Goal: Task Accomplishment & Management: Manage account settings

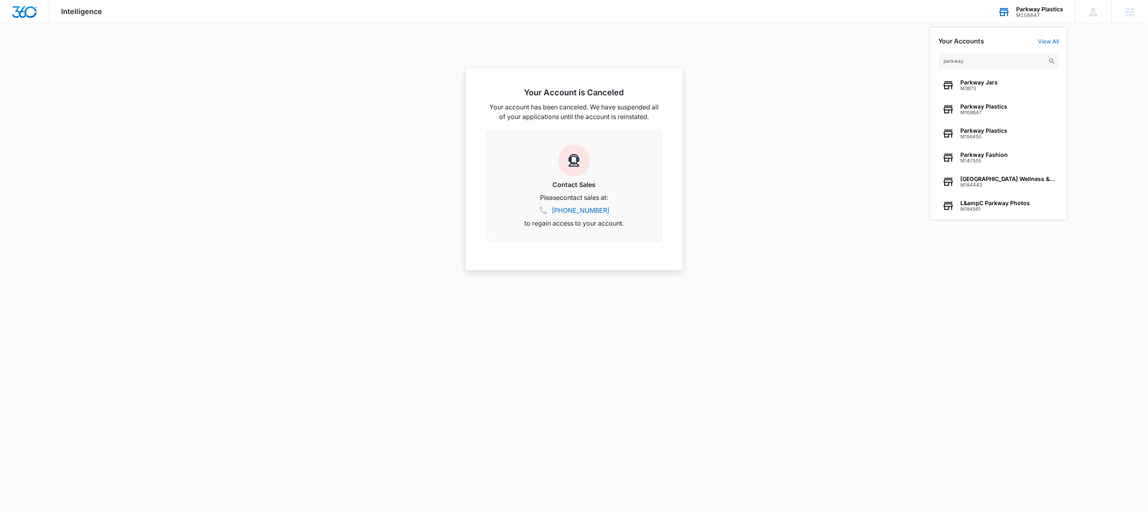
click at [991, 64] on input "parkway" at bounding box center [999, 61] width 121 height 16
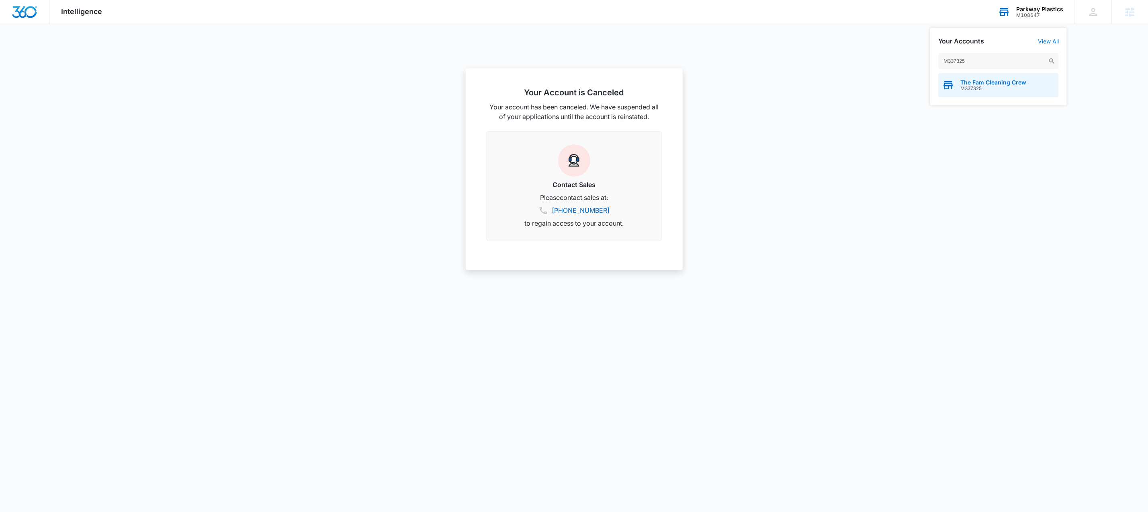
type input "M337325"
click at [987, 83] on span "The Fam Cleaning Crew" at bounding box center [994, 82] width 66 height 6
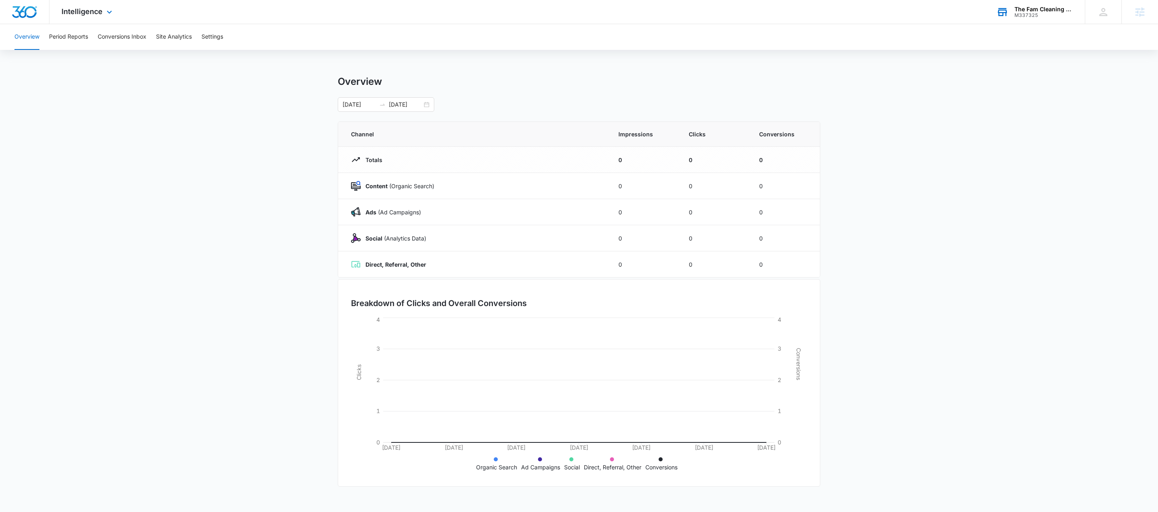
click at [1066, 14] on div "M337325" at bounding box center [1043, 15] width 59 height 6
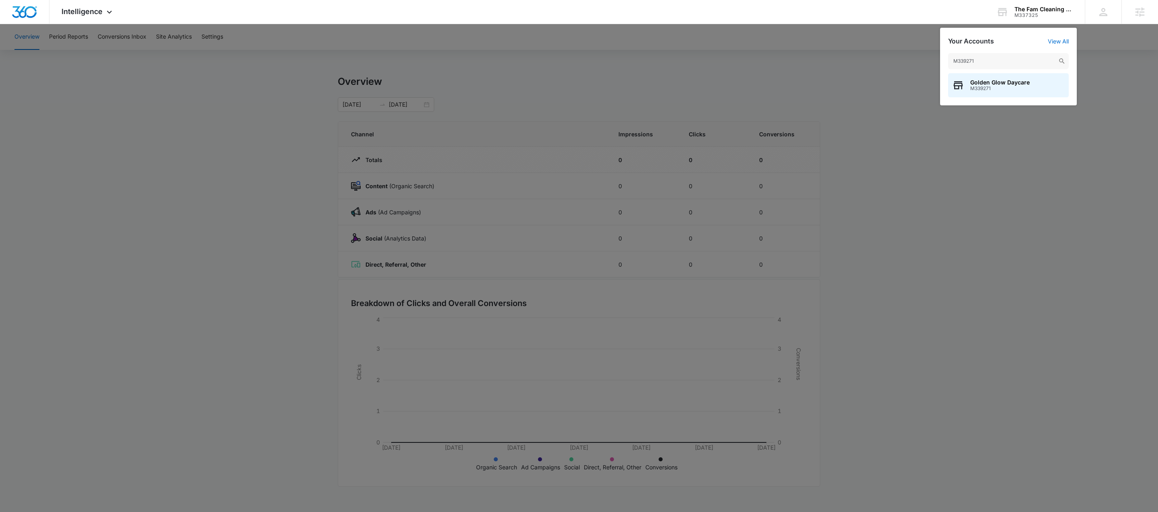
type input "M339271"
click at [990, 83] on span "Golden Glow Daycare" at bounding box center [999, 82] width 59 height 6
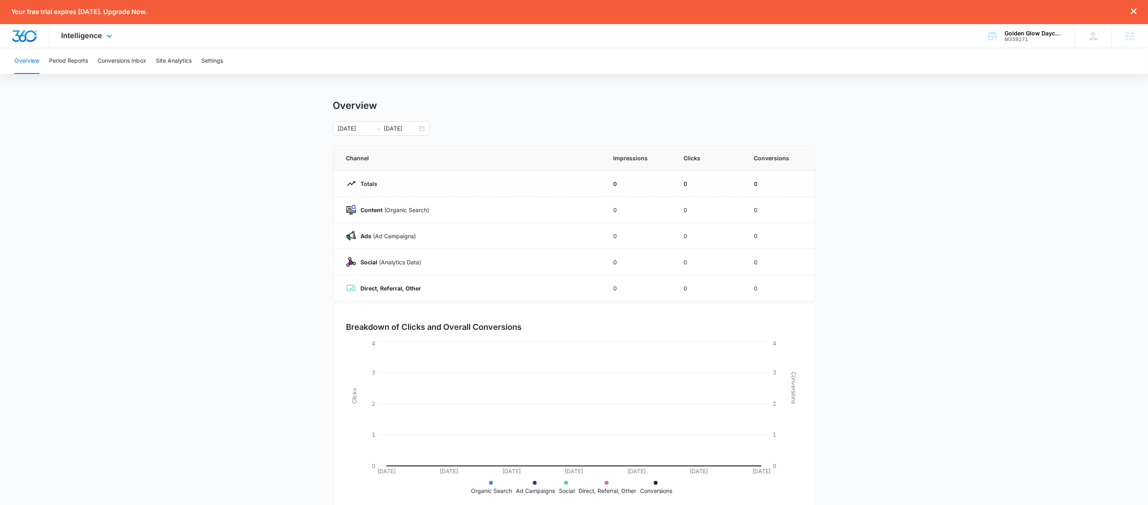
click at [30, 41] on img "Dashboard" at bounding box center [25, 36] width 26 height 12
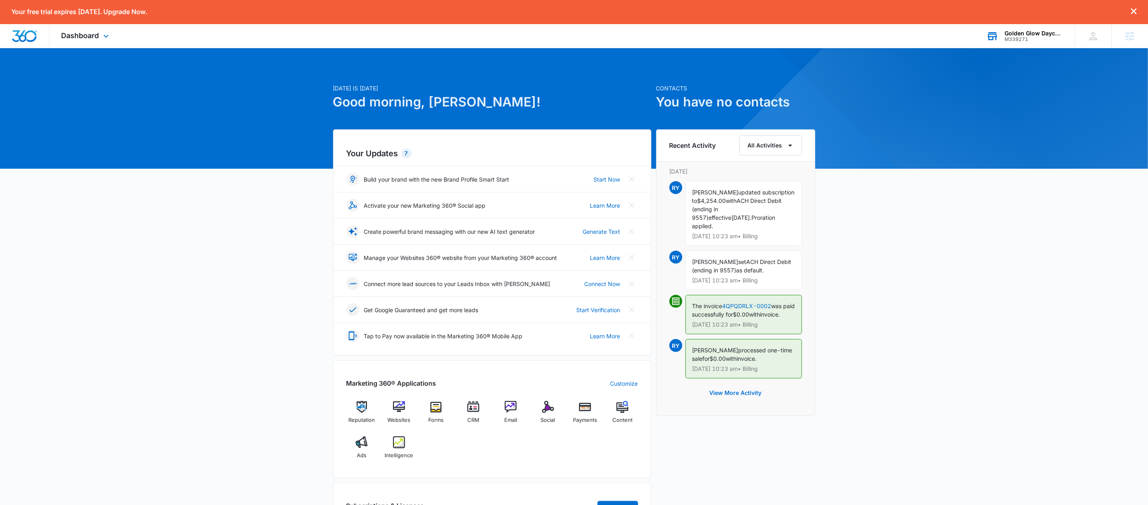
click at [1029, 39] on div "M339271" at bounding box center [1034, 40] width 59 height 6
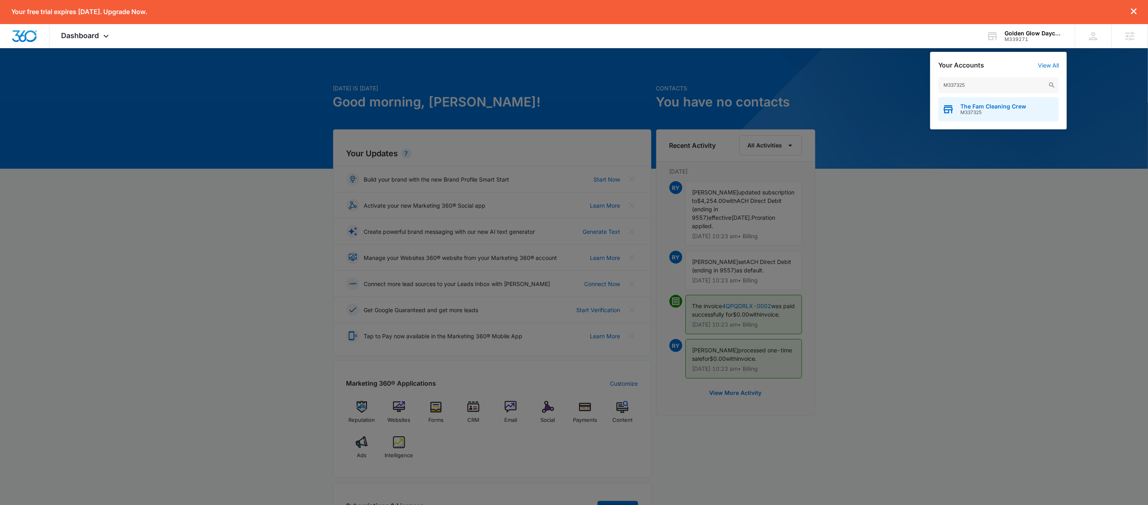
type input "M337325"
click at [983, 113] on span "M337325" at bounding box center [994, 113] width 66 height 6
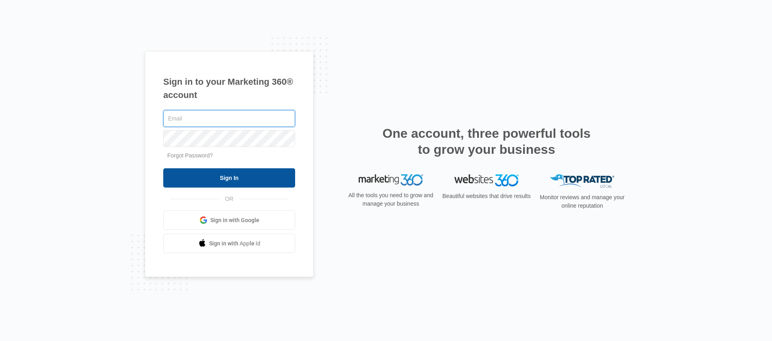
type input "andy.wilczek@madwire.com"
click at [224, 171] on input "Sign In" at bounding box center [229, 177] width 132 height 19
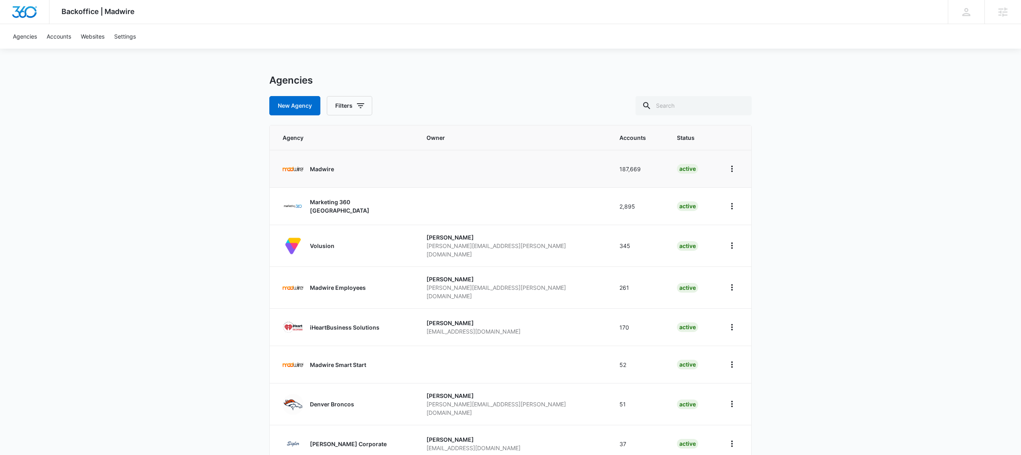
click at [340, 164] on link "Madwire" at bounding box center [345, 168] width 125 height 21
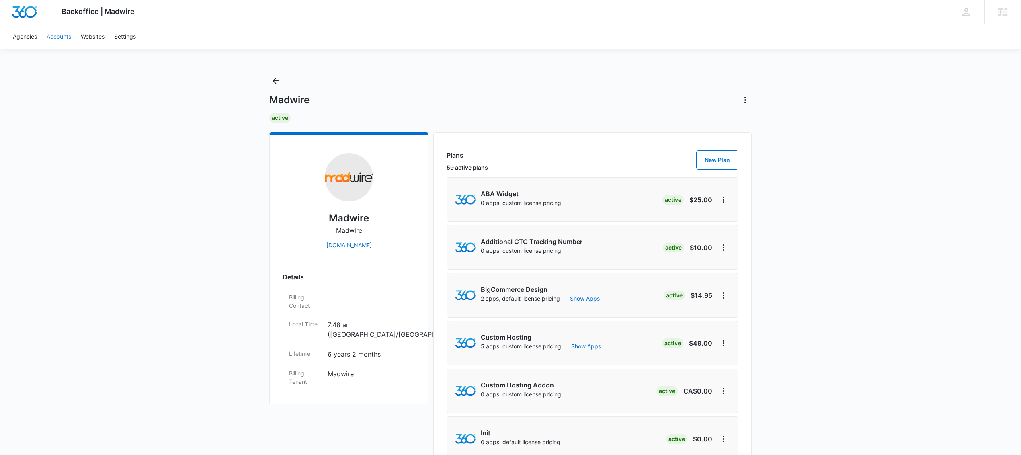
click at [60, 41] on link "Accounts" at bounding box center [59, 36] width 34 height 25
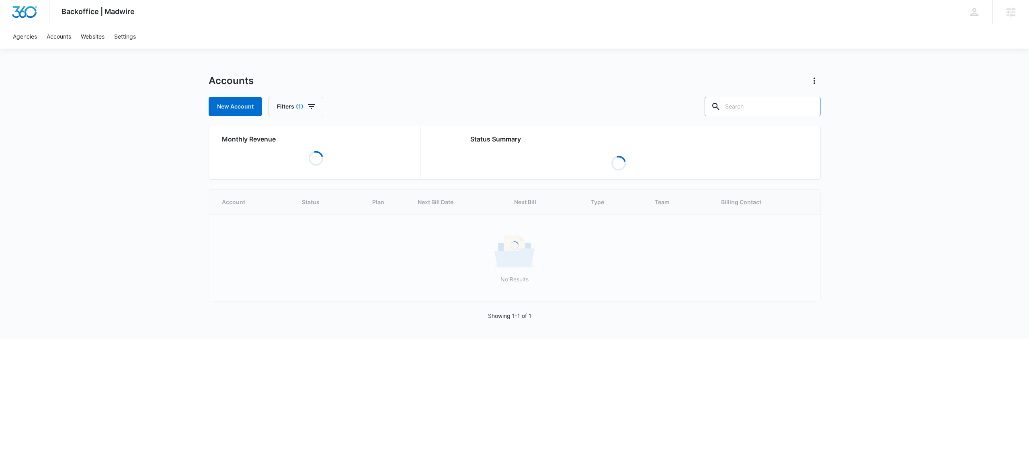
click at [756, 104] on input "text" at bounding box center [763, 106] width 116 height 19
paste input "M339271"
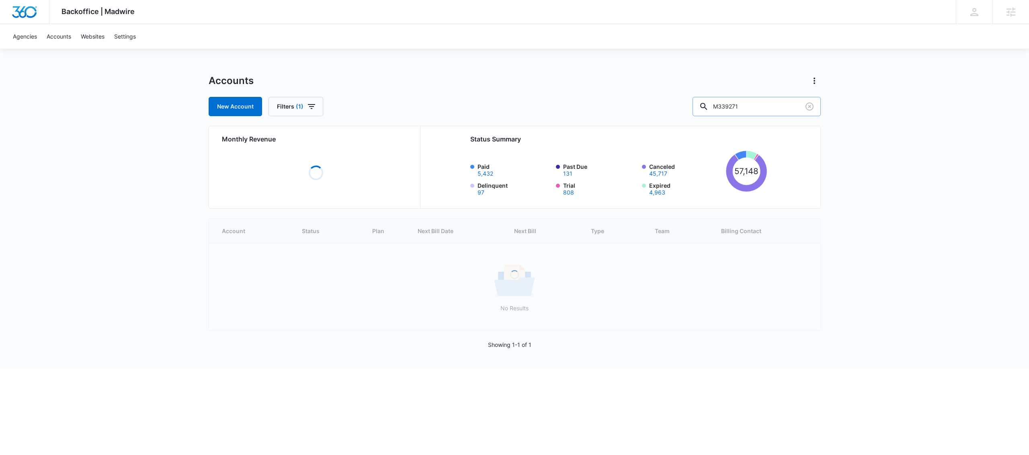
type input "M339271"
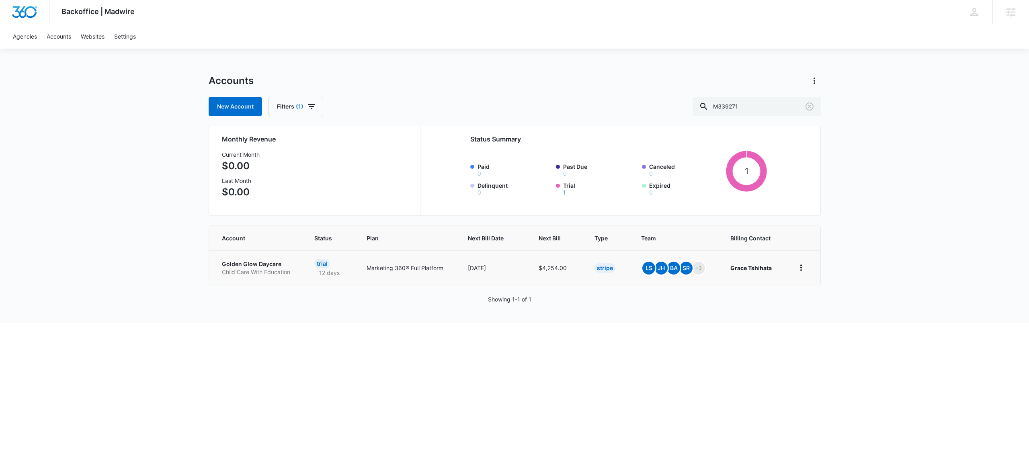
click at [268, 265] on p "Golden Glow Daycare" at bounding box center [259, 264] width 74 height 8
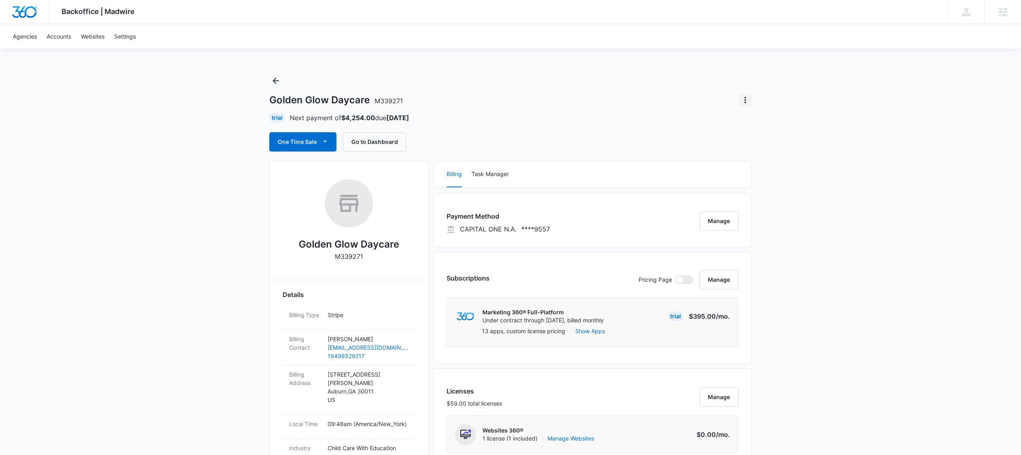
click at [745, 98] on icon "Actions" at bounding box center [745, 100] width 10 height 10
click at [755, 121] on div "Update Status" at bounding box center [768, 123] width 39 height 6
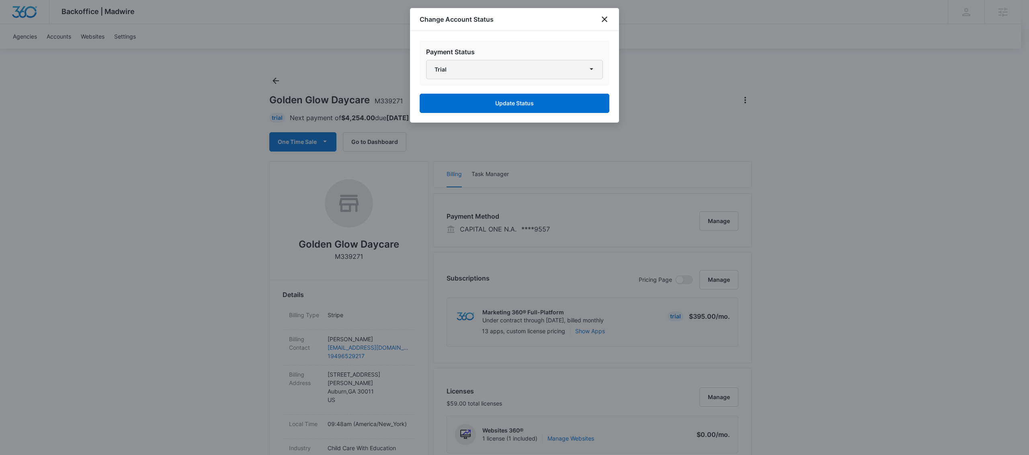
click at [532, 71] on button "Trial" at bounding box center [514, 69] width 177 height 19
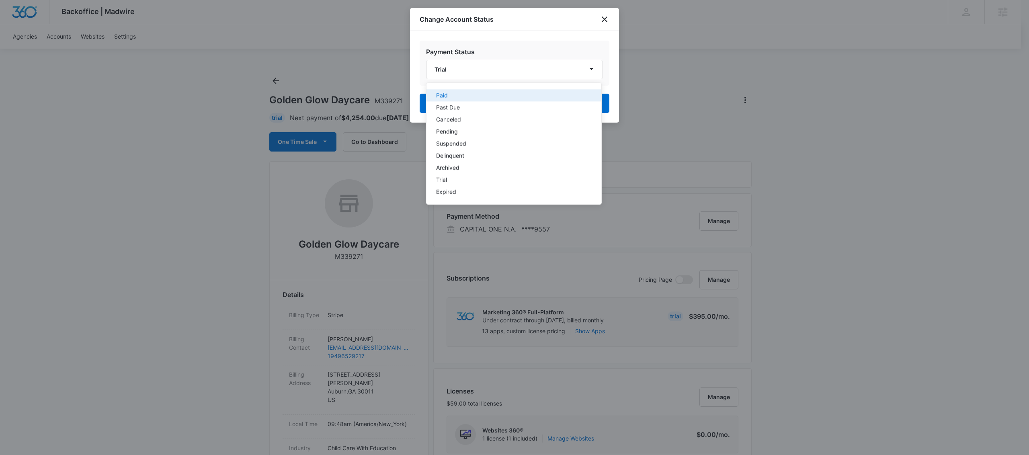
click at [512, 94] on div "Paid" at bounding box center [509, 95] width 146 height 6
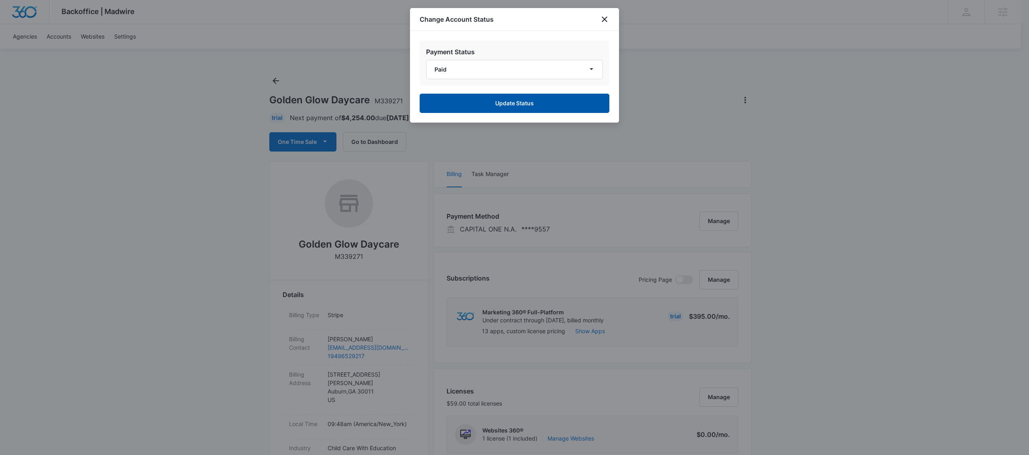
click at [511, 100] on button "Update Status" at bounding box center [515, 103] width 190 height 19
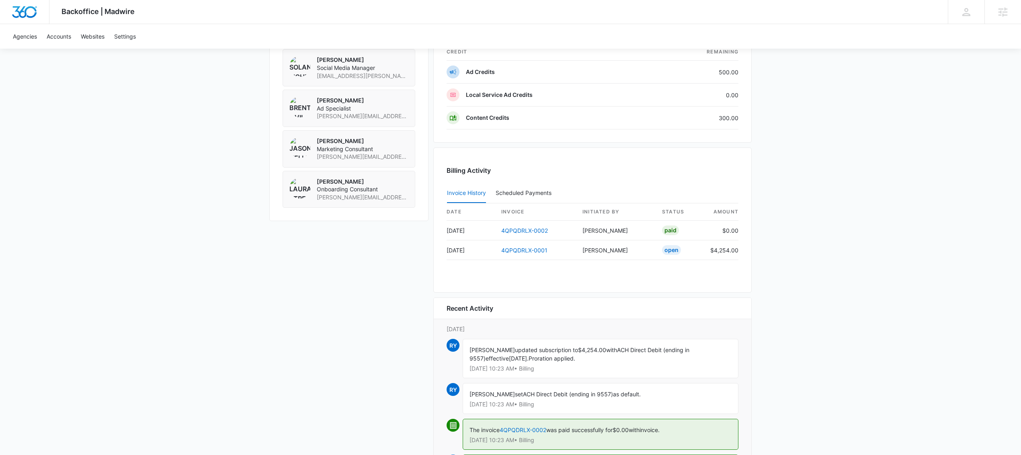
scroll to position [806, 0]
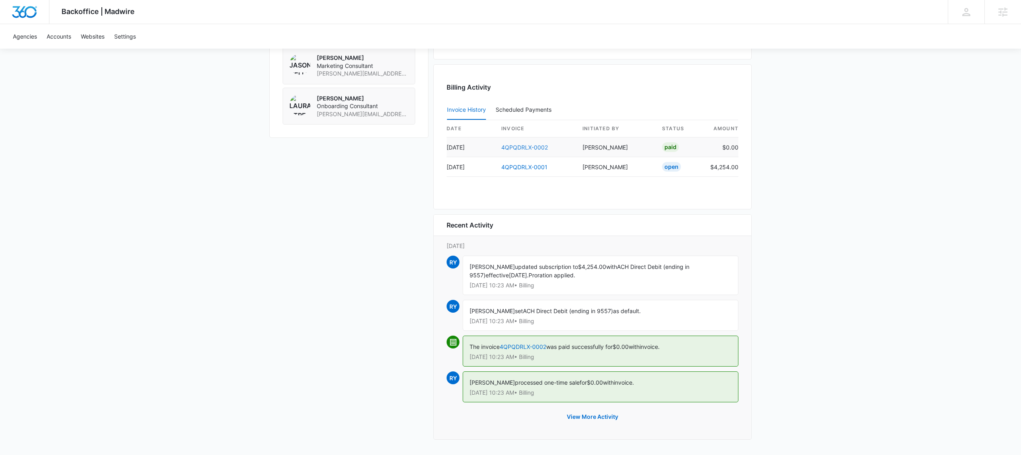
click at [537, 144] on link "4QPQDRLX-0002" at bounding box center [524, 147] width 47 height 7
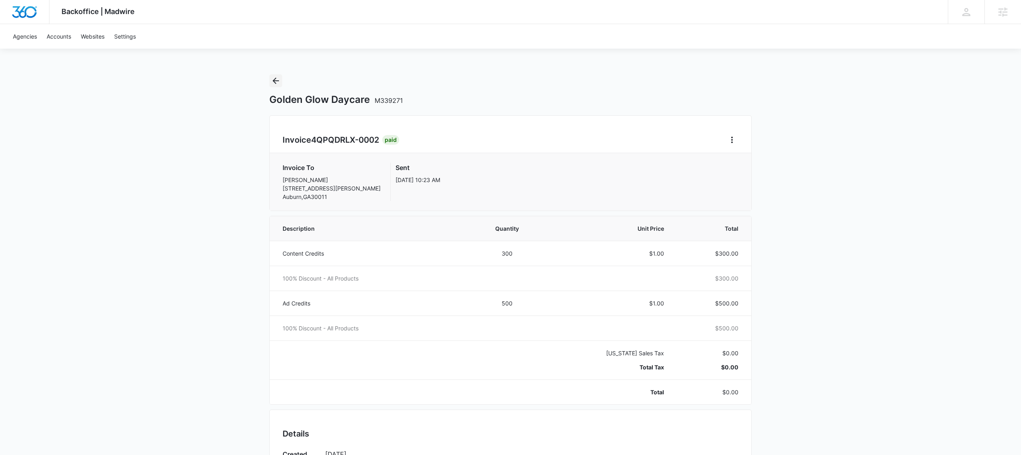
click at [277, 80] on icon "Back" at bounding box center [276, 81] width 10 height 10
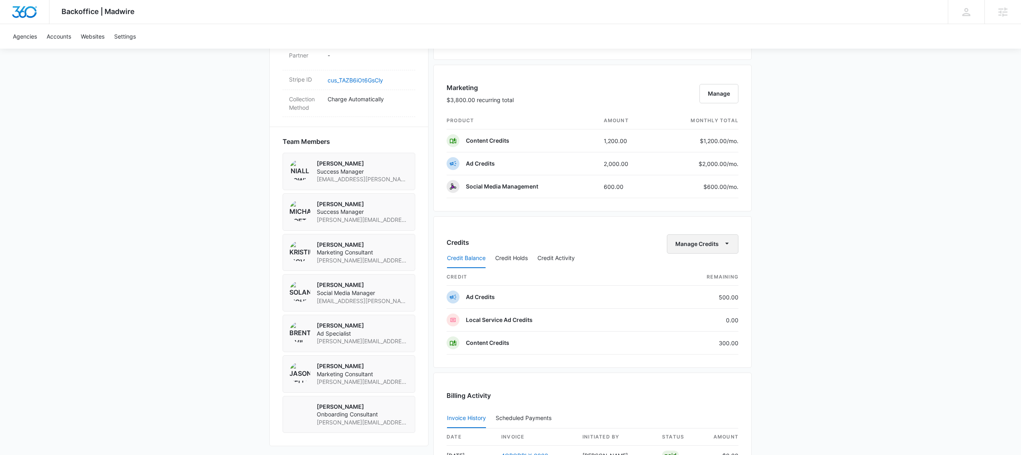
scroll to position [631, 0]
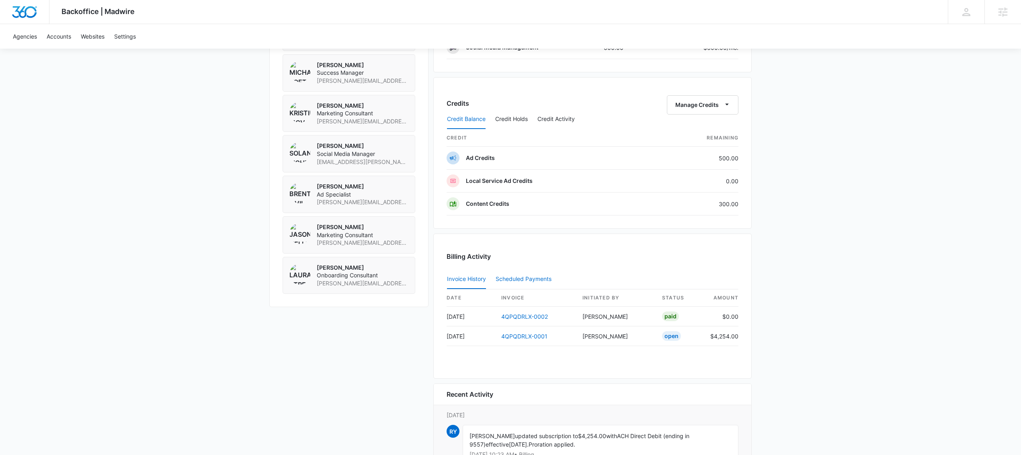
click at [510, 286] on button "Scheduled Payments 0" at bounding box center [525, 279] width 59 height 19
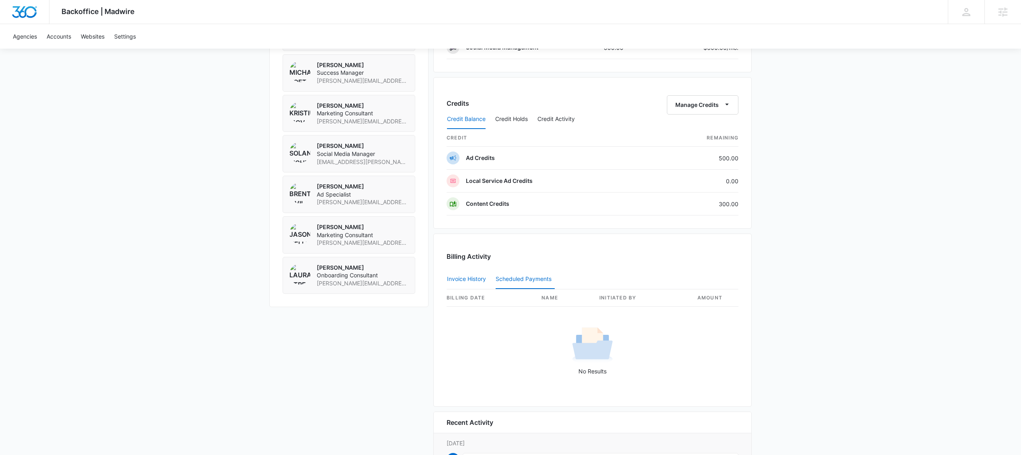
click at [450, 285] on button "Invoice History" at bounding box center [466, 279] width 39 height 19
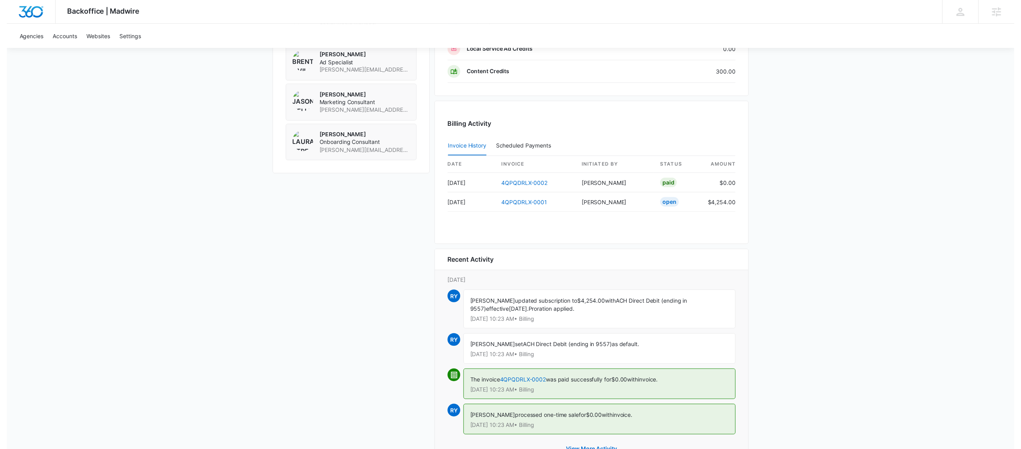
scroll to position [806, 0]
